Goal: Task Accomplishment & Management: Use online tool/utility

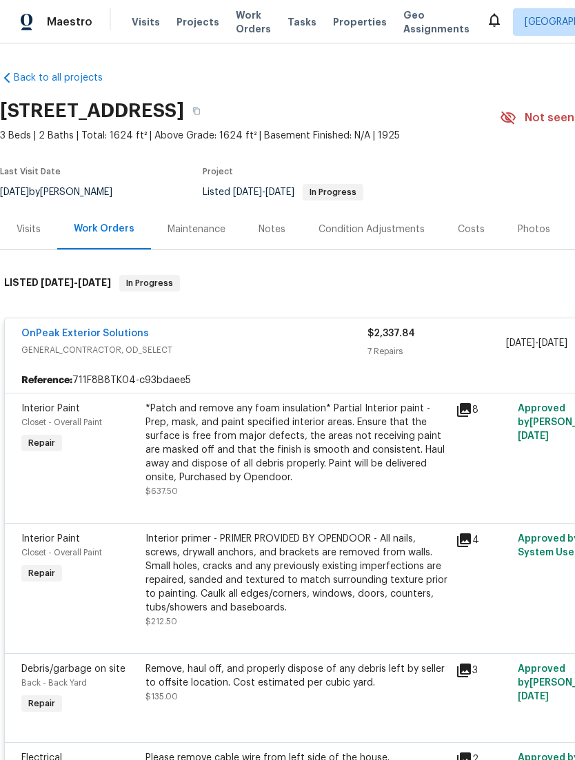
scroll to position [198, 0]
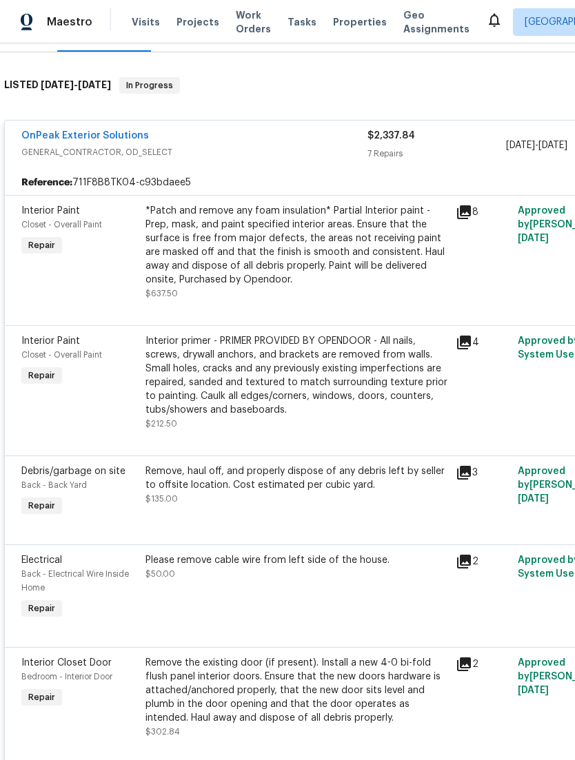
click at [54, 141] on link "OnPeak Exterior Solutions" at bounding box center [85, 136] width 128 height 10
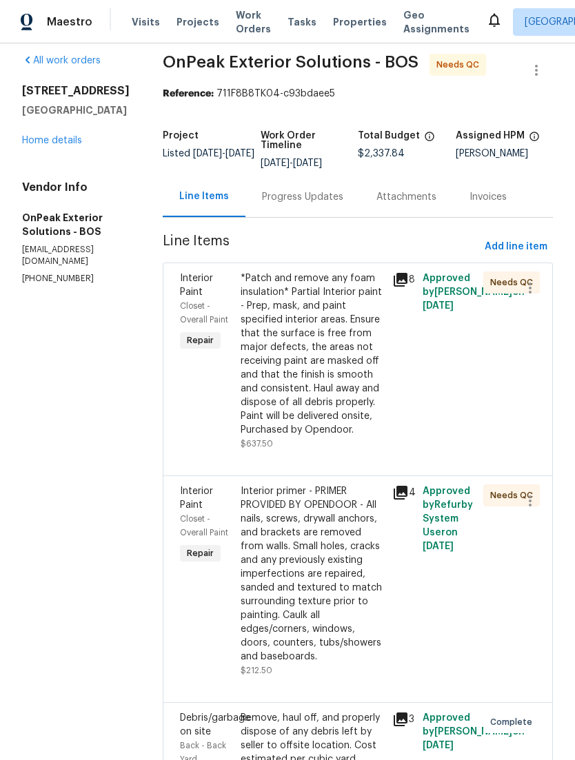
scroll to position [15, 0]
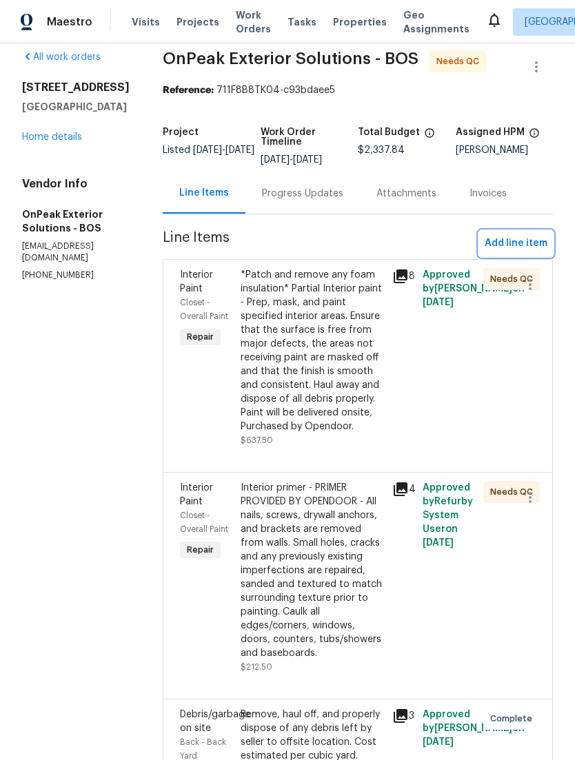
click at [529, 252] on span "Add line item" at bounding box center [516, 243] width 63 height 17
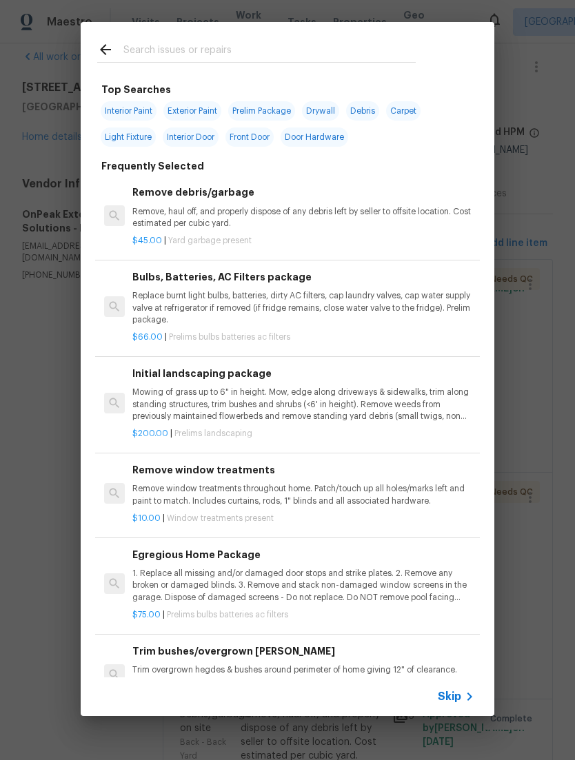
click at [143, 46] on input "text" at bounding box center [269, 51] width 292 height 21
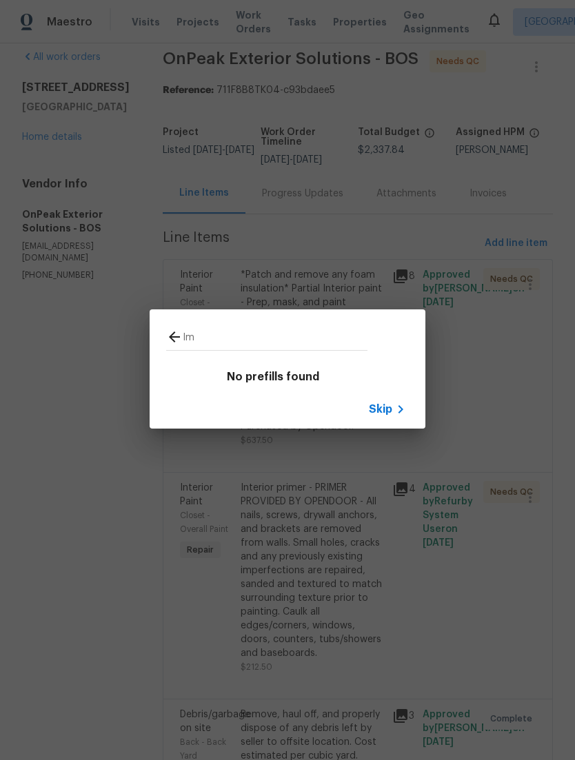
type input "I"
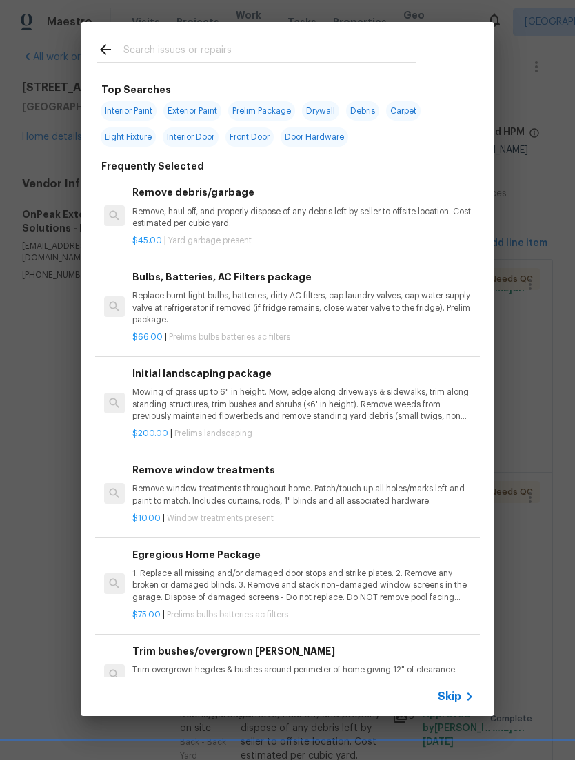
click at [117, 111] on span "Interior Paint" at bounding box center [129, 110] width 56 height 19
type input "Interior Paint"
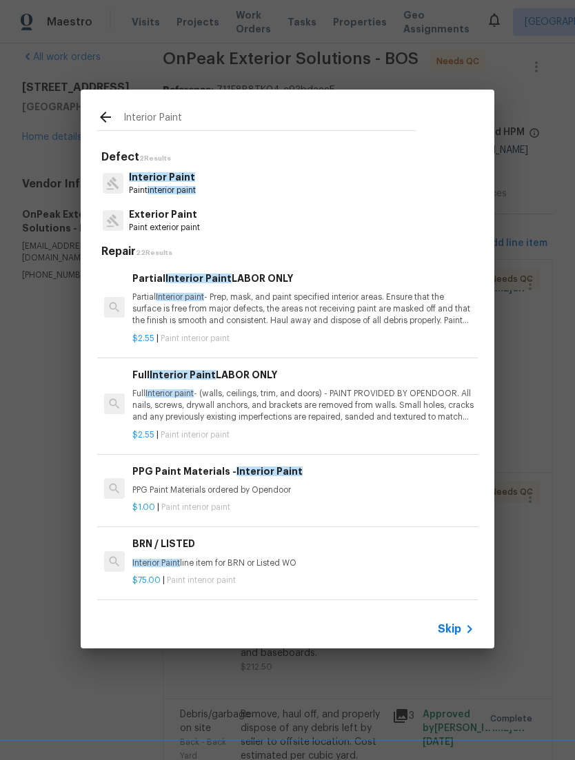
click at [412, 314] on p "Partial Interior paint - Prep, mask, and paint specified interior areas. Ensure…" at bounding box center [303, 309] width 342 height 35
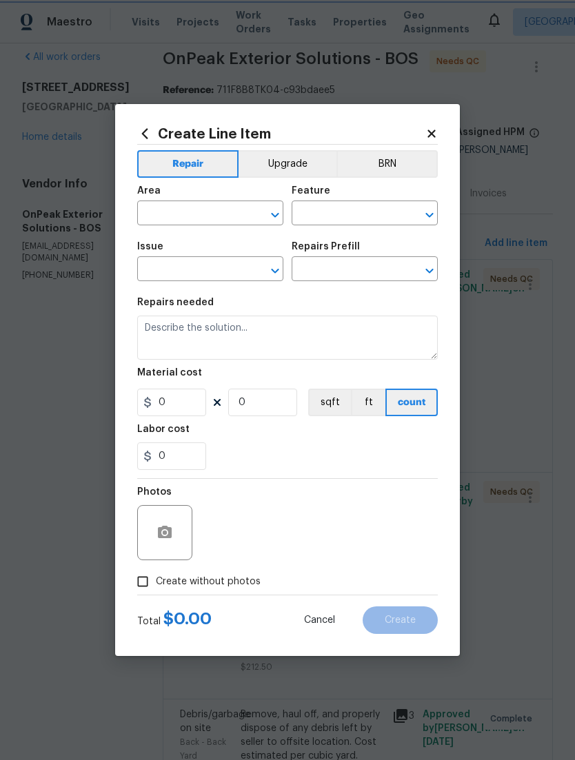
type input "Overall Paint"
type input "Interior Paint"
type input "Partial Interior Paint LABOR ONLY $2.55"
type textarea "Partial Interior paint - Prep, mask, and paint specified interior areas. Ensure…"
type input "2.55"
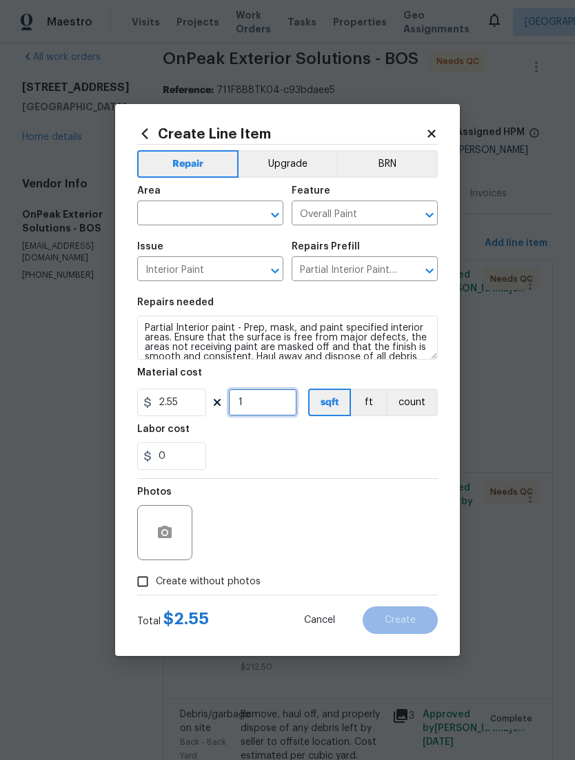
click at [289, 414] on input "1" at bounding box center [262, 403] width 69 height 28
click at [285, 404] on input "100" at bounding box center [262, 403] width 69 height 28
type input "80"
click at [159, 204] on input "text" at bounding box center [191, 214] width 108 height 21
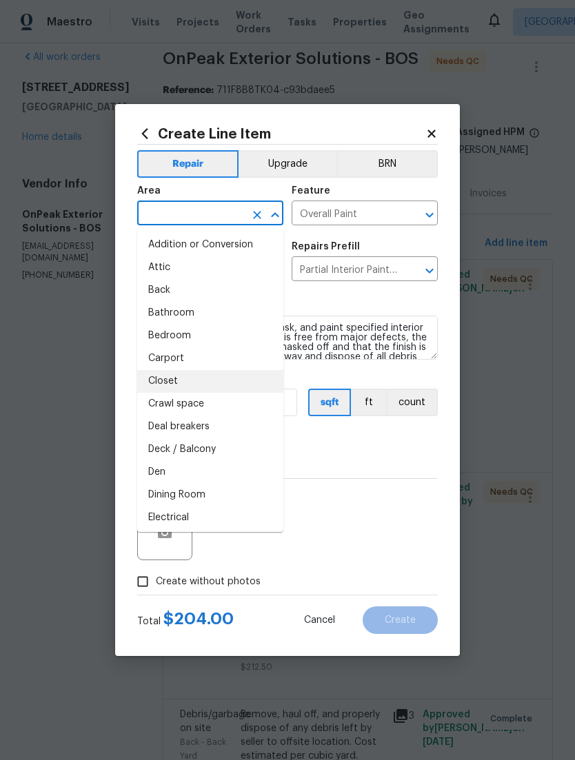
click at [150, 375] on li "Closet" at bounding box center [210, 381] width 146 height 23
type input "Closet"
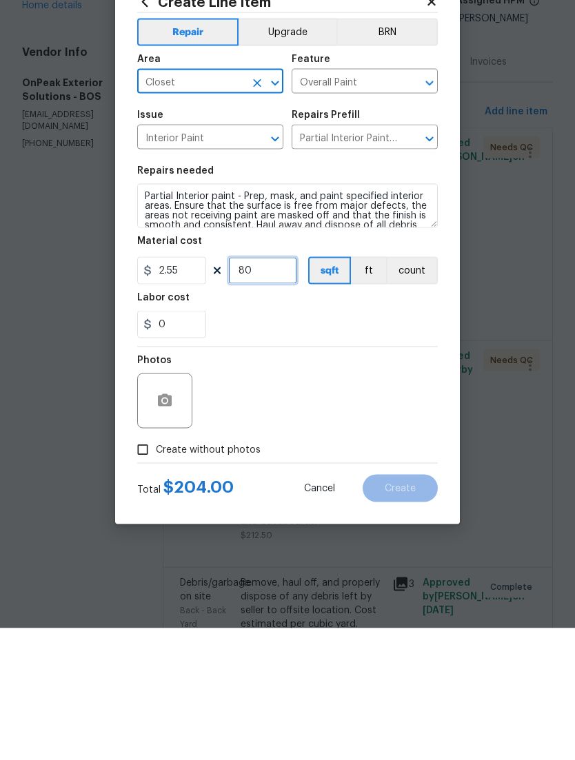
click at [294, 389] on input "80" at bounding box center [262, 403] width 69 height 28
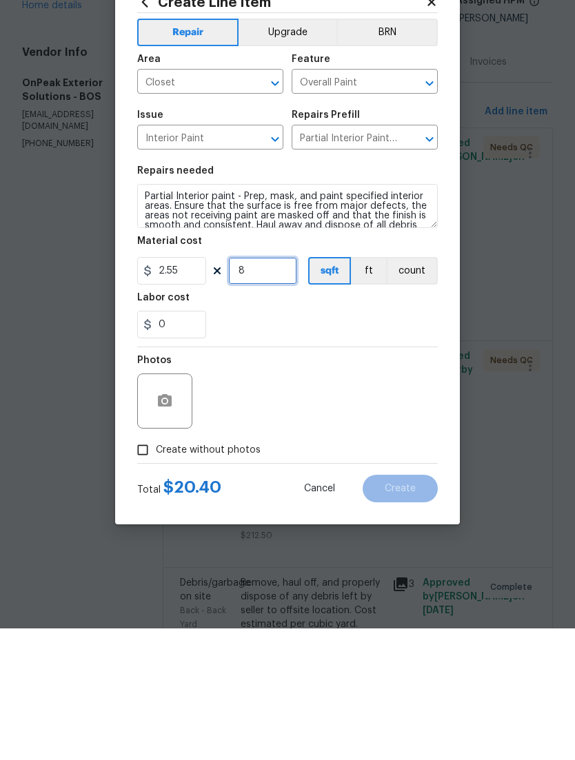
type input "80"
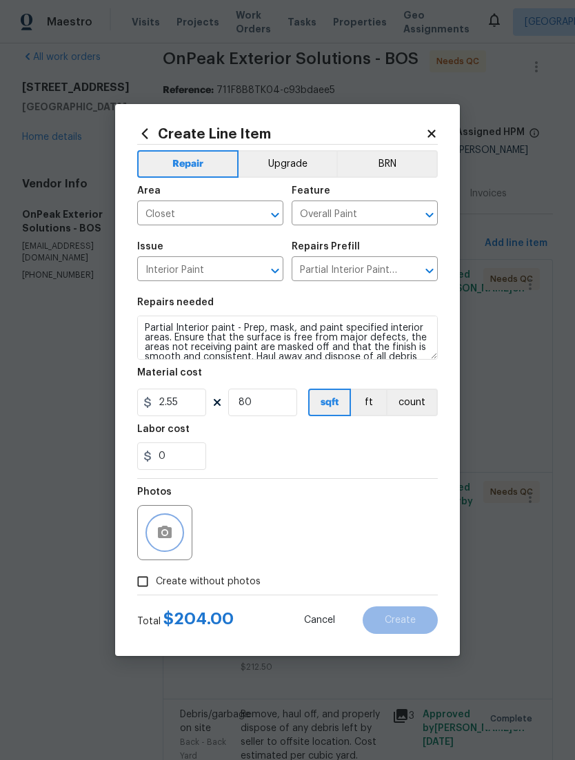
click at [165, 528] on icon "button" at bounding box center [165, 532] width 14 height 12
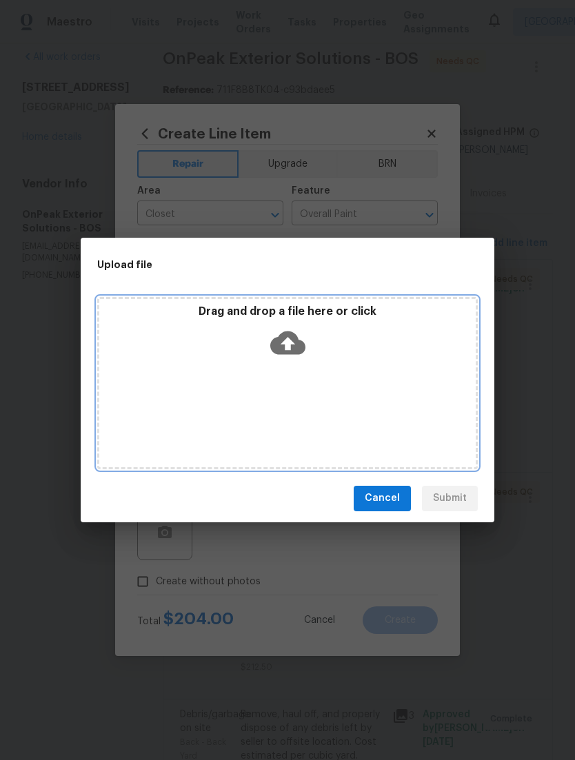
click at [279, 355] on icon at bounding box center [287, 342] width 35 height 35
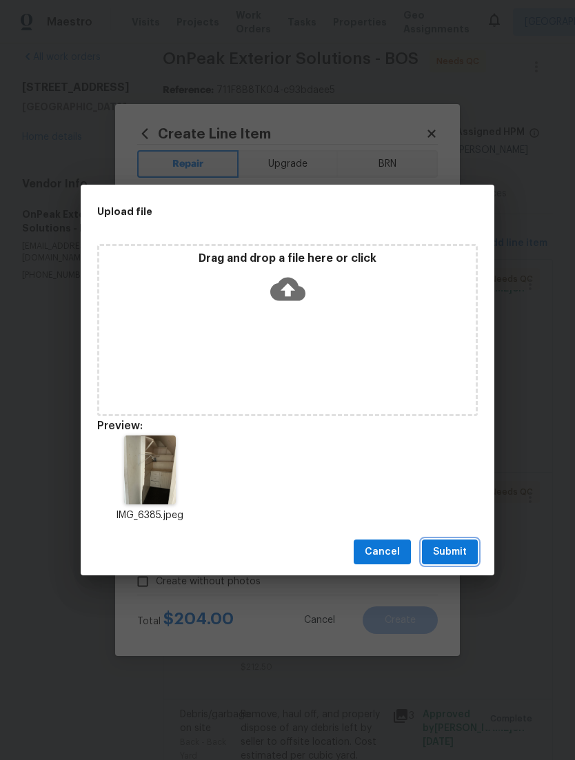
click at [468, 551] on button "Submit" at bounding box center [450, 553] width 56 height 26
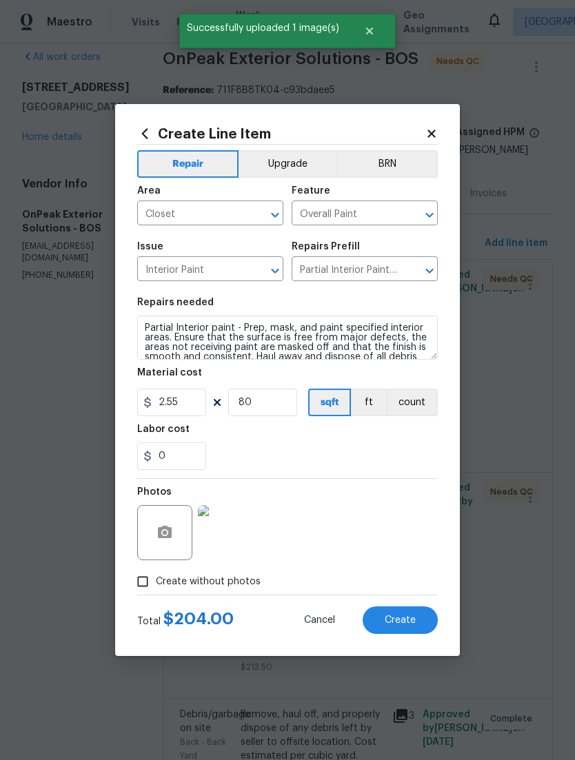
click at [405, 623] on span "Create" at bounding box center [400, 621] width 31 height 10
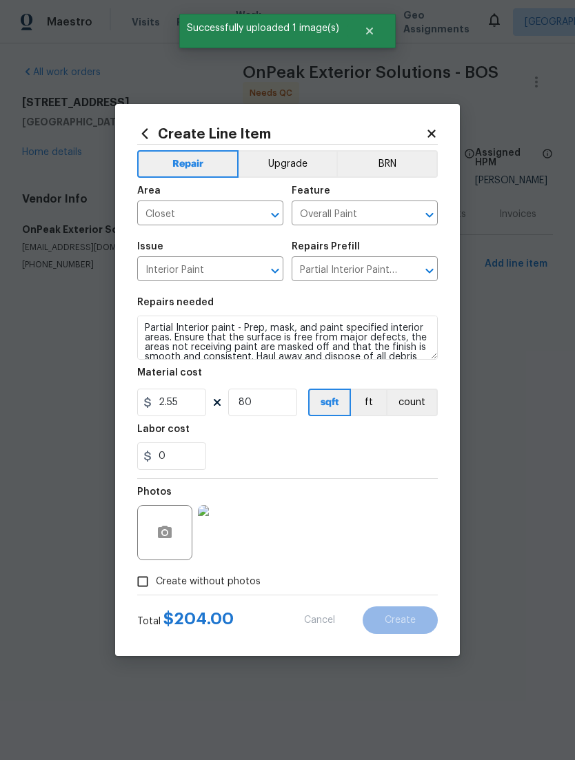
scroll to position [0, 0]
type input "0"
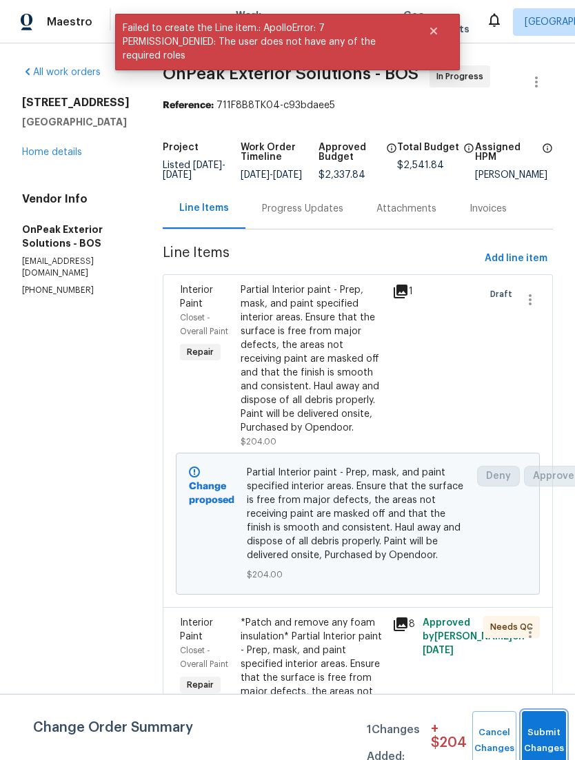
click at [547, 733] on button "Submit Changes" at bounding box center [544, 740] width 44 height 59
